Goal: Task Accomplishment & Management: Complete application form

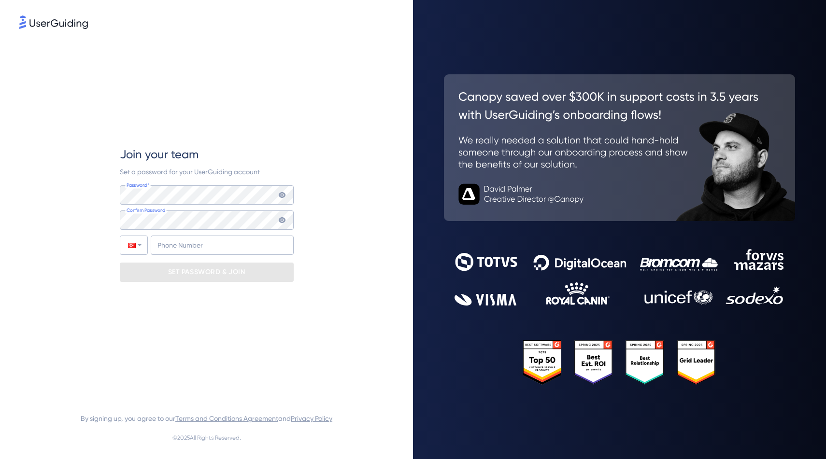
click at [402, 458] on div "Join your team Set a password for your UserGuiding account Password* Your passw…" at bounding box center [206, 229] width 413 height 459
click at [144, 247] on div at bounding box center [133, 245] width 27 height 18
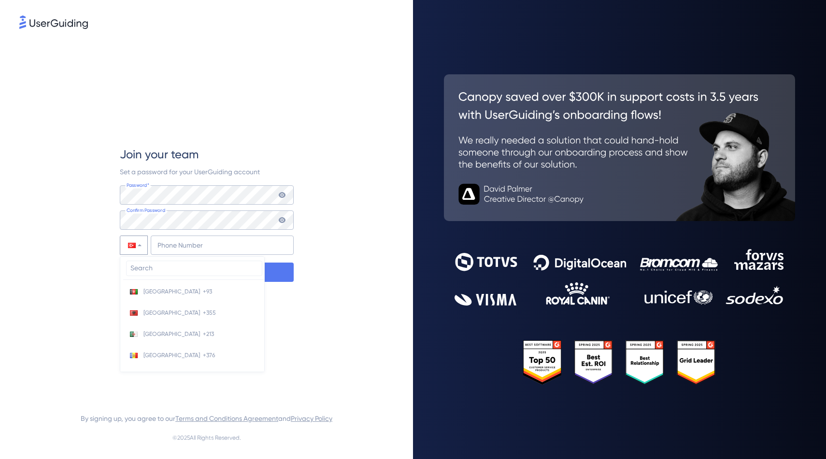
scroll to position [4052, 0]
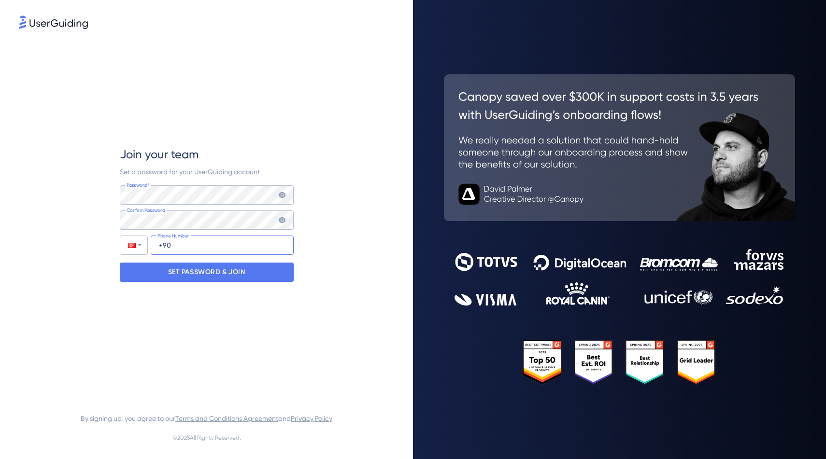
click at [180, 250] on input "+90" at bounding box center [222, 245] width 143 height 19
type input "[PHONE_NUMBER]"
click at [245, 296] on div "Join your team Set a password for your UserGuiding account Password* Your passw…" at bounding box center [207, 214] width 174 height 367
click at [248, 276] on div "SET PASSWORD & JOIN" at bounding box center [207, 272] width 174 height 19
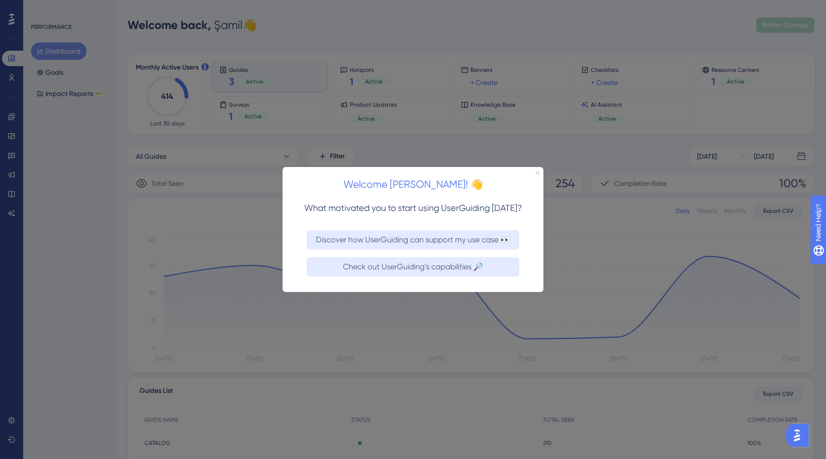
click at [537, 170] on icon "Close Preview" at bounding box center [538, 172] width 4 height 4
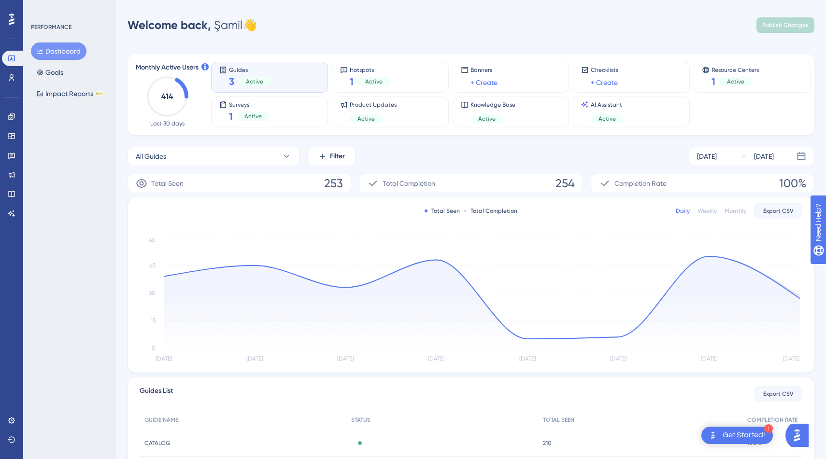
click at [593, 31] on div "Welcome back, [PERSON_NAME] 👋 Publish Changes" at bounding box center [471, 24] width 687 height 19
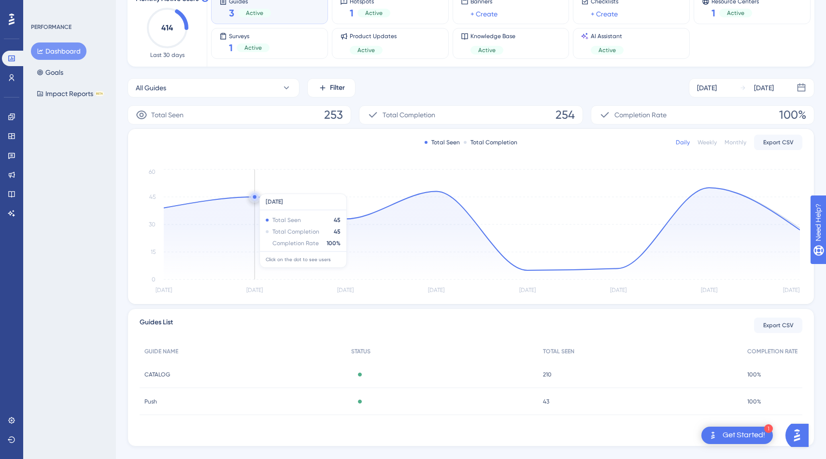
scroll to position [87, 0]
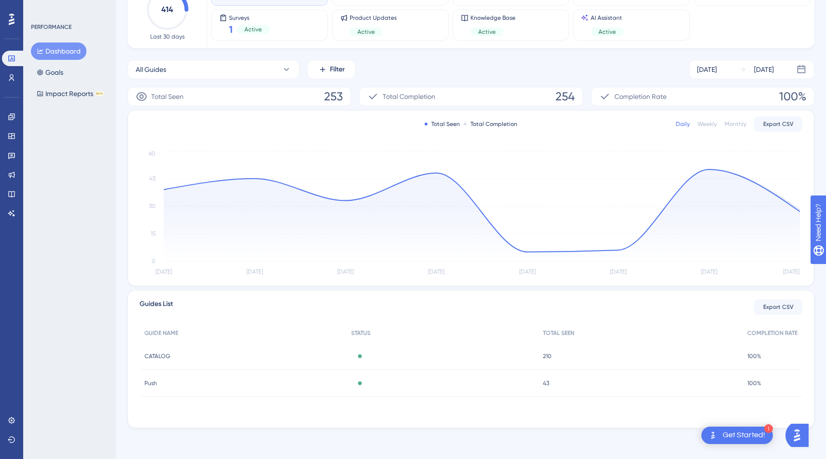
click at [274, 357] on div "CATALOG CATALOG" at bounding box center [243, 356] width 207 height 27
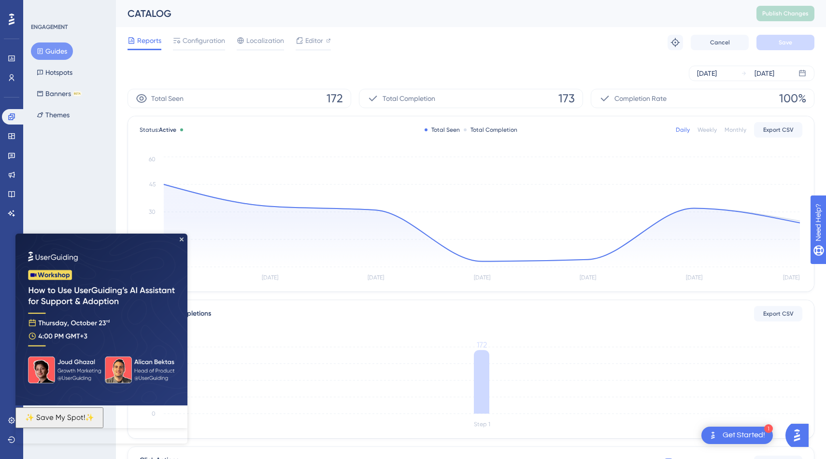
click at [182, 241] on img at bounding box center [101, 320] width 172 height 172
click at [183, 238] on icon "Close Preview" at bounding box center [182, 240] width 4 height 4
